Goal: Task Accomplishment & Management: Use online tool/utility

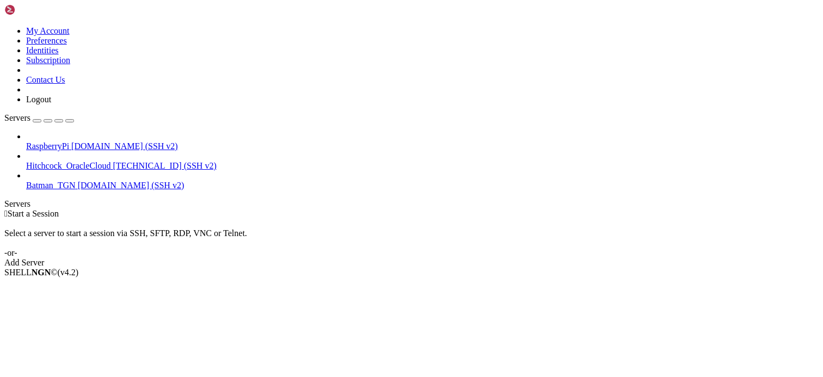
click at [96, 142] on span "[DOMAIN_NAME] (SSH v2)" at bounding box center [124, 146] width 107 height 9
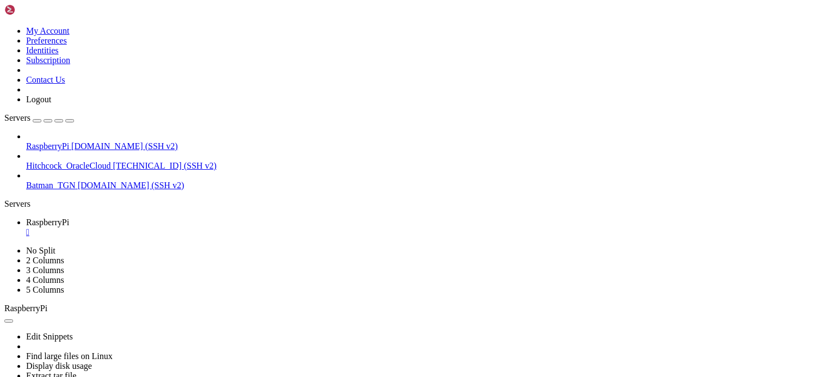
drag, startPoint x: 433, startPoint y: 535, endPoint x: 499, endPoint y: 538, distance: 66.0
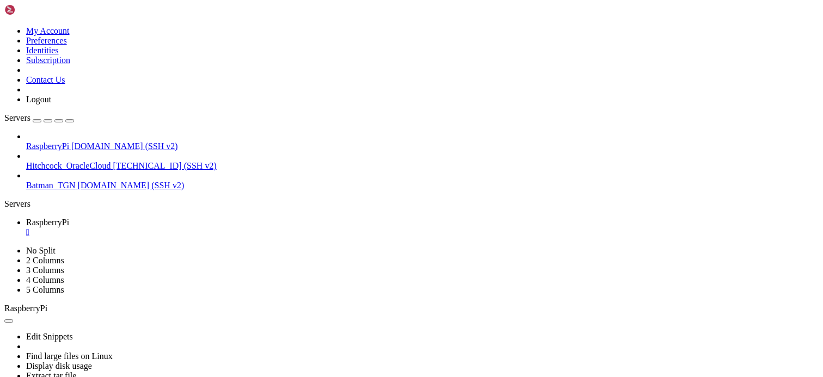
copy span "AMD EPYC 7551"
click at [207, 228] on div "" at bounding box center [422, 233] width 793 height 10
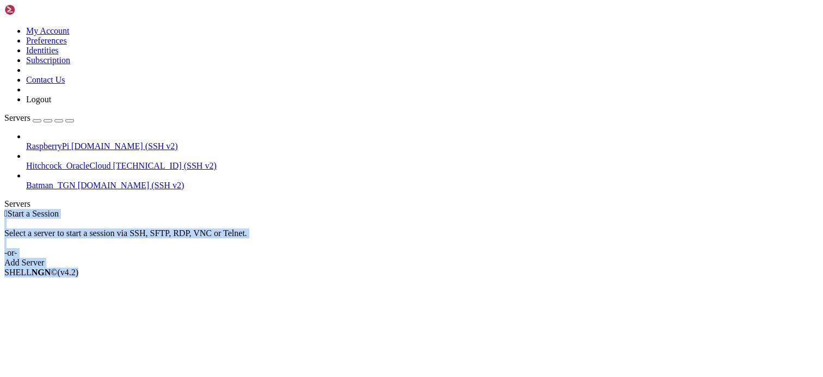
click at [477, 282] on html "Loading... My Account Preferences Identities Subscription Contact Us Logout Ser…" at bounding box center [411, 141] width 823 height 282
click at [546, 209] on div " Start a Session Select a server to start a session via SSH, SFTP, RDP, VNC or…" at bounding box center [411, 238] width 815 height 59
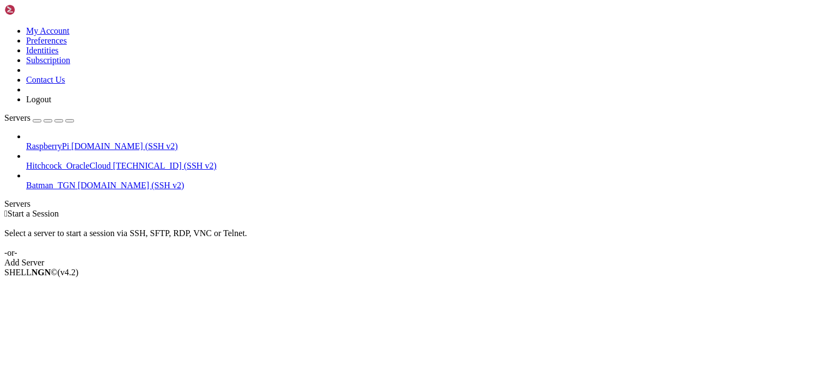
click at [414, 209] on div " Start a Session Select a server to start a session via SSH, SFTP, RDP, VNC or…" at bounding box center [411, 238] width 815 height 59
click at [329, 209] on div " Start a Session Select a server to start a session via SSH, SFTP, RDP, VNC or…" at bounding box center [411, 238] width 815 height 59
click at [291, 278] on div "SHELL NGN © (v 4.2 )" at bounding box center [411, 273] width 815 height 10
click at [295, 209] on div " Start a Session Select a server to start a session via SSH, SFTP, RDP, VNC or…" at bounding box center [411, 238] width 815 height 59
click at [804, 209] on div " Start a Session Select a server to start a session via SSH, SFTP, RDP, VNC or…" at bounding box center [411, 238] width 815 height 59
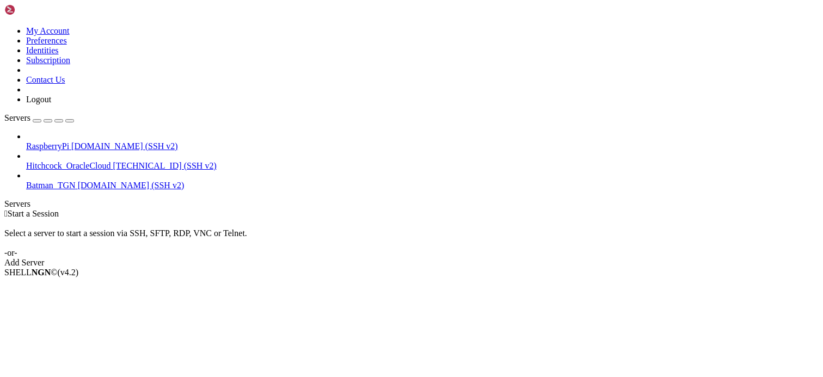
click at [69, 142] on span "RaspberryPi" at bounding box center [47, 146] width 43 height 9
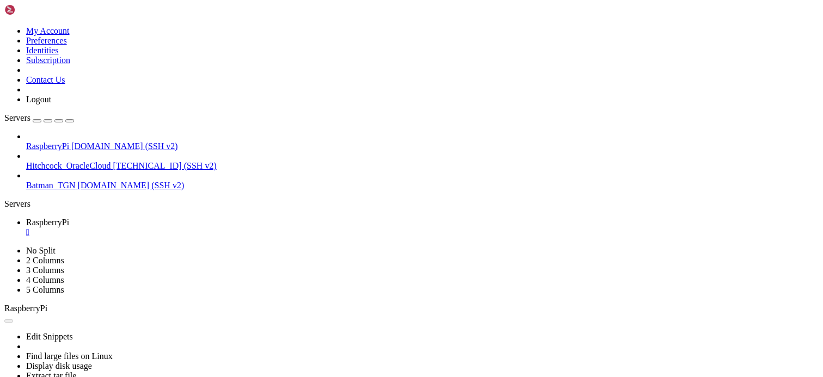
scroll to position [0, 0]
click at [208, 228] on div "" at bounding box center [422, 233] width 793 height 10
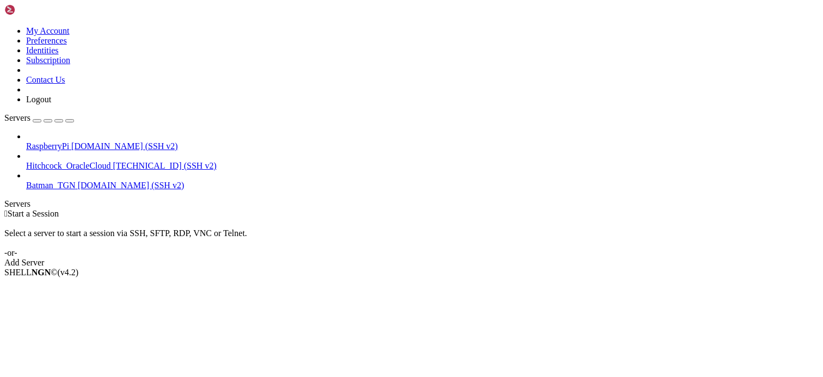
drag, startPoint x: 408, startPoint y: 236, endPoint x: 417, endPoint y: 236, distance: 8.2
click at [410, 236] on div " Start a Session Select a server to start a session via SSH, SFTP, RDP, VNC or…" at bounding box center [411, 238] width 815 height 59
